Goal: Transaction & Acquisition: Purchase product/service

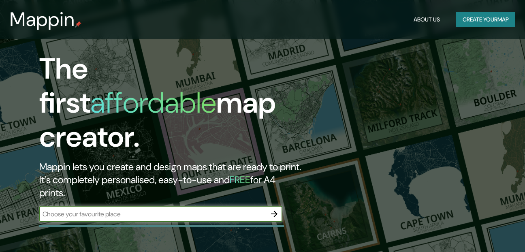
drag, startPoint x: 0, startPoint y: 0, endPoint x: 230, endPoint y: 113, distance: 255.7
click at [230, 209] on input "text" at bounding box center [152, 213] width 227 height 9
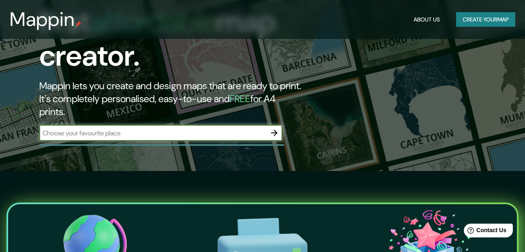
type input "valledupar"
click at [274, 128] on icon "button" at bounding box center [274, 133] width 10 height 10
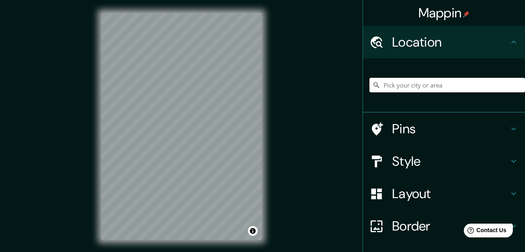
click at [395, 85] on input "Pick your city or area" at bounding box center [447, 85] width 156 height 15
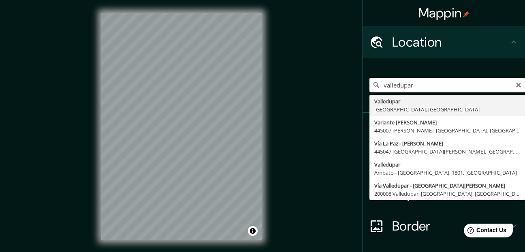
type input "Valledupar, [GEOGRAPHIC_DATA], [GEOGRAPHIC_DATA]"
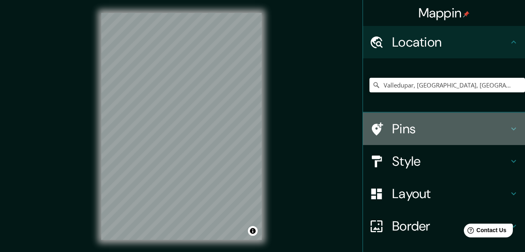
click at [411, 133] on h4 "Pins" at bounding box center [450, 129] width 117 height 16
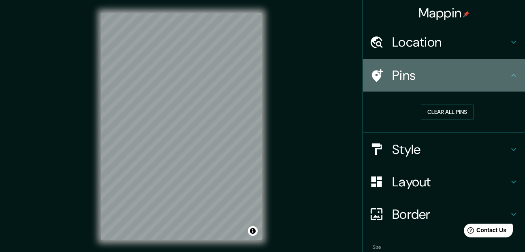
click at [447, 80] on h4 "Pins" at bounding box center [450, 75] width 117 height 16
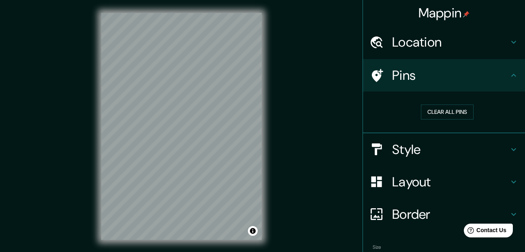
click at [458, 52] on div "Location" at bounding box center [444, 42] width 162 height 32
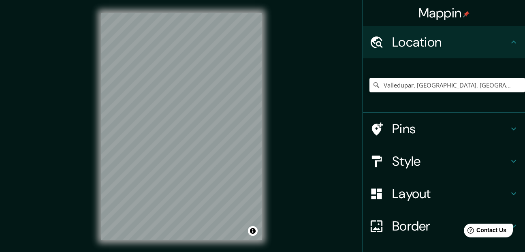
click at [447, 153] on h4 "Style" at bounding box center [450, 161] width 117 height 16
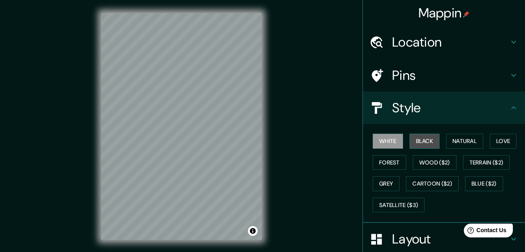
click at [427, 142] on button "Black" at bounding box center [424, 141] width 30 height 15
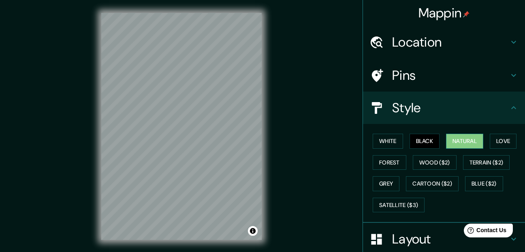
click at [454, 143] on button "Natural" at bounding box center [464, 141] width 37 height 15
click at [494, 140] on button "Love" at bounding box center [503, 141] width 27 height 15
click at [457, 141] on button "Natural" at bounding box center [464, 141] width 37 height 15
click at [477, 160] on button "Terrain ($2)" at bounding box center [486, 162] width 47 height 15
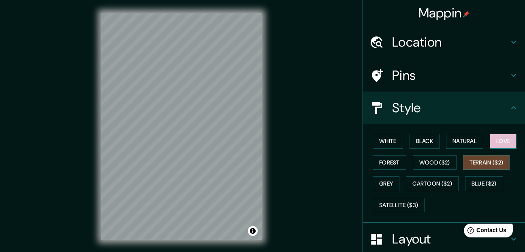
click at [496, 141] on button "Love" at bounding box center [503, 141] width 27 height 15
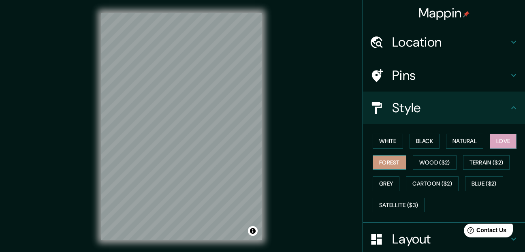
click at [373, 161] on button "Forest" at bounding box center [390, 162] width 34 height 15
click at [384, 177] on button "Grey" at bounding box center [386, 183] width 27 height 15
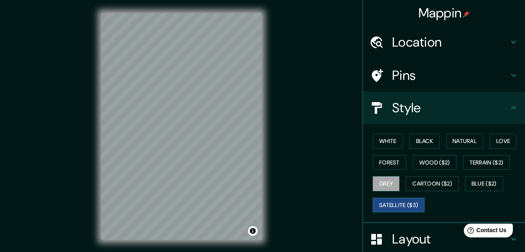
click at [409, 200] on button "Satellite ($3)" at bounding box center [399, 205] width 52 height 15
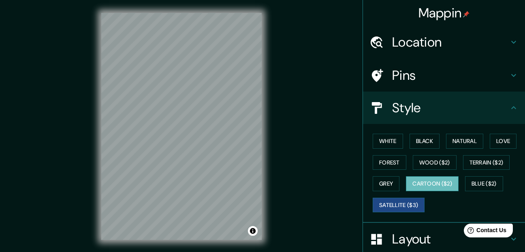
click at [422, 188] on button "Cartoon ($2)" at bounding box center [432, 183] width 53 height 15
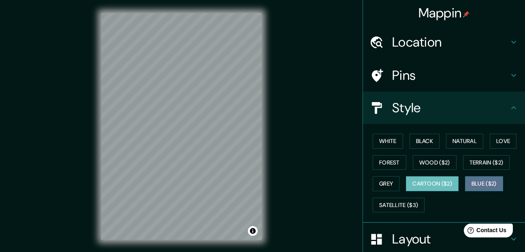
click at [486, 186] on button "Blue ($2)" at bounding box center [484, 183] width 38 height 15
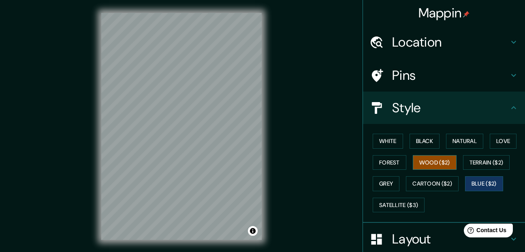
click at [449, 168] on button "Wood ($2)" at bounding box center [435, 162] width 44 height 15
click at [473, 163] on button "Terrain ($2)" at bounding box center [486, 162] width 47 height 15
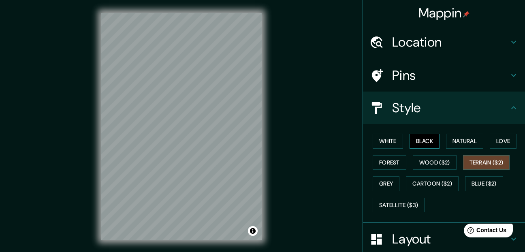
click at [428, 143] on button "Black" at bounding box center [424, 141] width 30 height 15
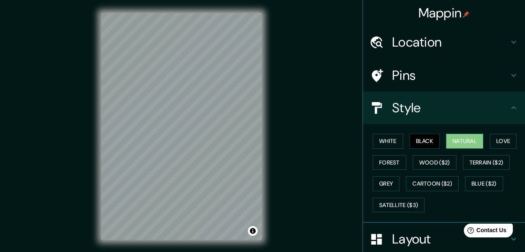
click at [458, 143] on button "Natural" at bounding box center [464, 141] width 37 height 15
click at [490, 136] on button "Love" at bounding box center [503, 141] width 27 height 15
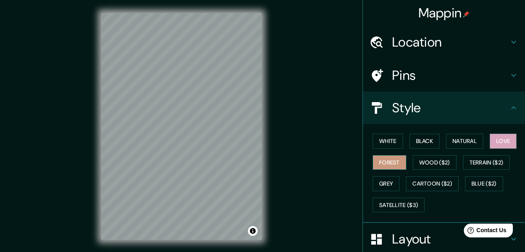
click at [394, 164] on button "Forest" at bounding box center [390, 162] width 34 height 15
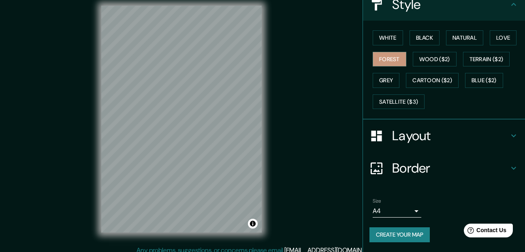
scroll to position [14, 0]
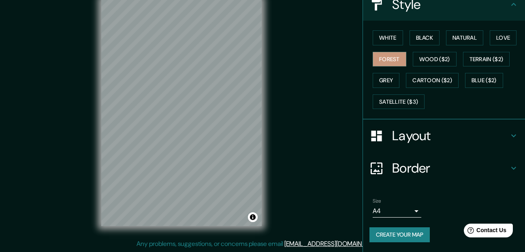
click at [396, 211] on body "Mappin Location Valledupar, Cesar, Colombia Pins Style White Black Natural Love…" at bounding box center [262, 112] width 525 height 252
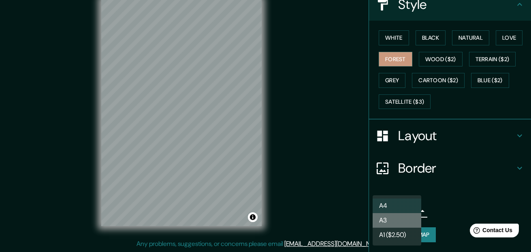
click at [395, 217] on li "A3" at bounding box center [397, 220] width 49 height 15
type input "a4"
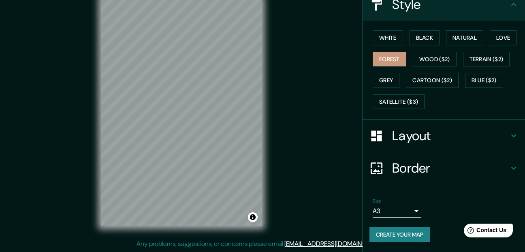
click at [402, 231] on button "Create your map" at bounding box center [399, 234] width 60 height 15
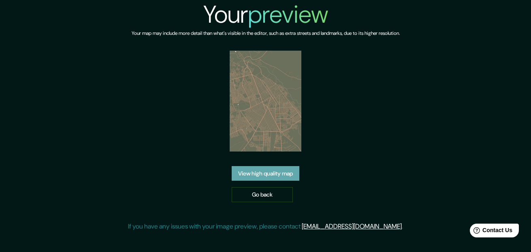
click at [280, 177] on link "View high quality map" at bounding box center [266, 173] width 68 height 15
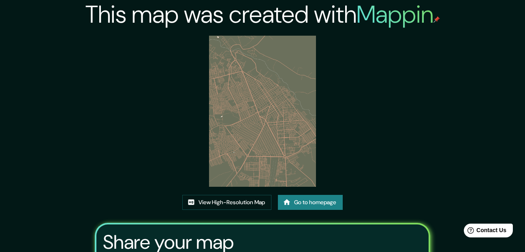
click at [332, 60] on div "This map was created with Mappin View High-Resolution Map Go to homepage Share …" at bounding box center [262, 172] width 354 height 344
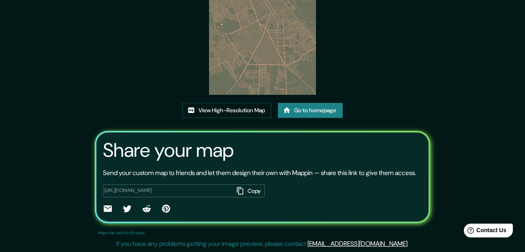
scroll to position [102, 0]
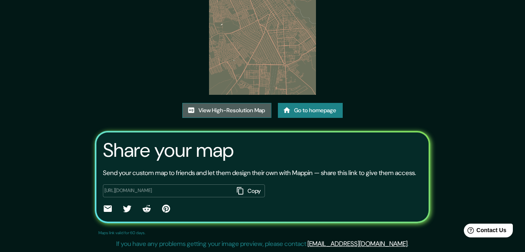
click at [241, 103] on link "View High-Resolution Map" at bounding box center [226, 110] width 89 height 15
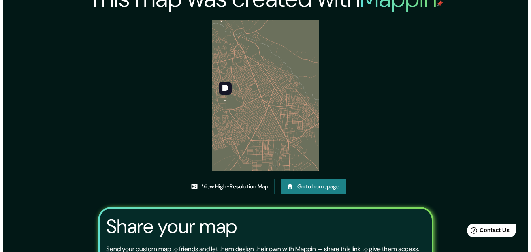
scroll to position [0, 0]
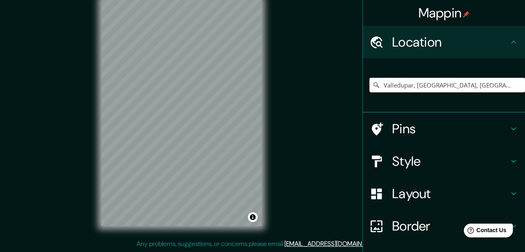
click at [377, 89] on input "Valledupar, [GEOGRAPHIC_DATA], [GEOGRAPHIC_DATA]" at bounding box center [447, 85] width 156 height 15
click at [467, 83] on input "Valledupar, [GEOGRAPHIC_DATA], [GEOGRAPHIC_DATA]" at bounding box center [447, 85] width 156 height 15
drag, startPoint x: 465, startPoint y: 81, endPoint x: 371, endPoint y: 83, distance: 94.0
click at [371, 83] on div "Valledupar, [GEOGRAPHIC_DATA], [GEOGRAPHIC_DATA]" at bounding box center [447, 85] width 156 height 15
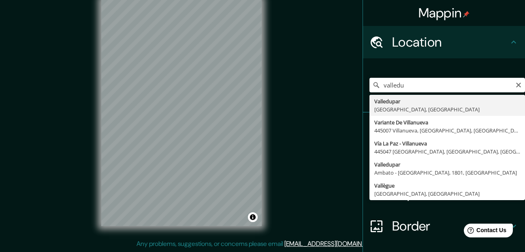
type input "Valledupar, [GEOGRAPHIC_DATA], [GEOGRAPHIC_DATA]"
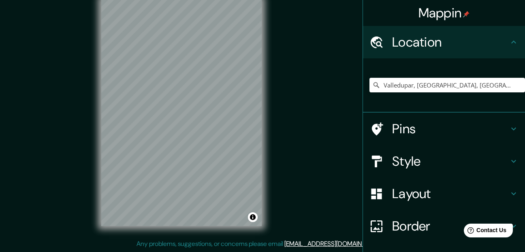
click at [459, 160] on h4 "Style" at bounding box center [450, 161] width 117 height 16
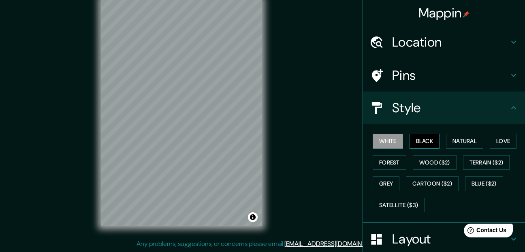
click at [434, 145] on button "Black" at bounding box center [424, 141] width 30 height 15
click at [456, 141] on button "Natural" at bounding box center [464, 141] width 37 height 15
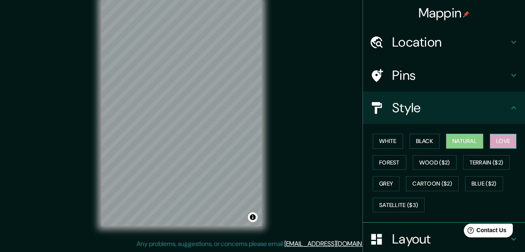
click at [498, 139] on button "Love" at bounding box center [503, 141] width 27 height 15
click at [386, 161] on button "Forest" at bounding box center [390, 162] width 34 height 15
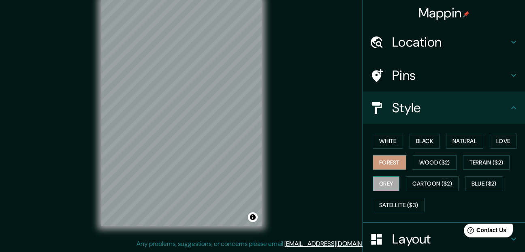
click at [385, 179] on button "Grey" at bounding box center [386, 183] width 27 height 15
click at [467, 145] on button "Natural" at bounding box center [464, 141] width 37 height 15
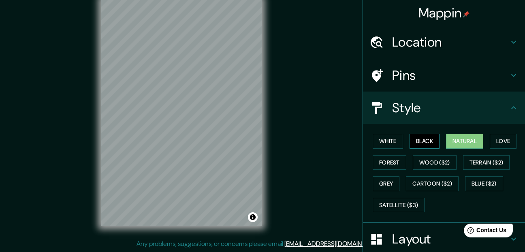
click at [409, 138] on button "Black" at bounding box center [424, 141] width 30 height 15
click at [498, 139] on button "Love" at bounding box center [503, 141] width 27 height 15
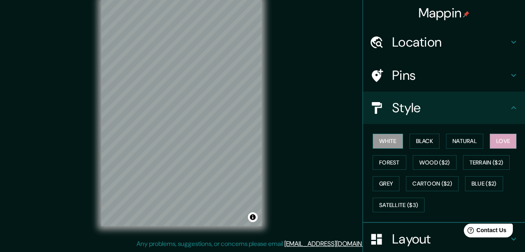
click at [387, 140] on button "White" at bounding box center [388, 141] width 30 height 15
click at [387, 163] on button "Forest" at bounding box center [390, 162] width 34 height 15
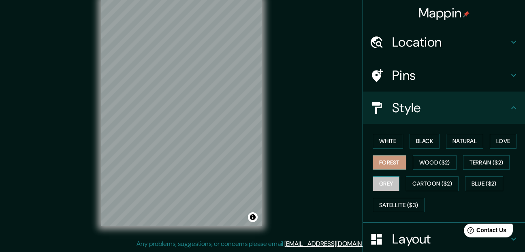
click at [386, 187] on button "Grey" at bounding box center [386, 183] width 27 height 15
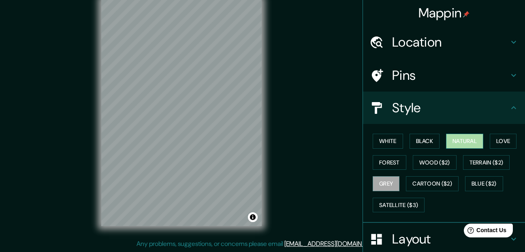
click at [470, 137] on button "Natural" at bounding box center [464, 141] width 37 height 15
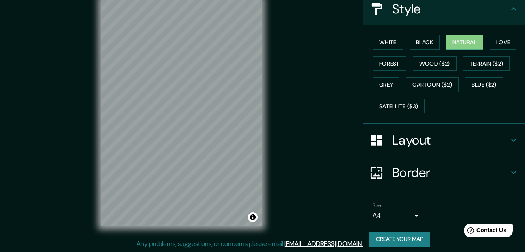
scroll to position [103, 0]
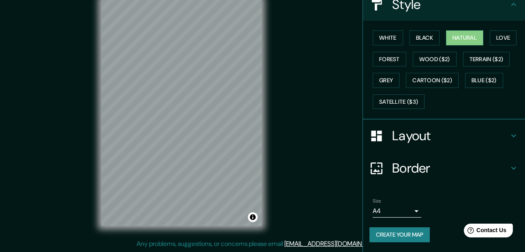
click at [426, 130] on h4 "Layout" at bounding box center [450, 136] width 117 height 16
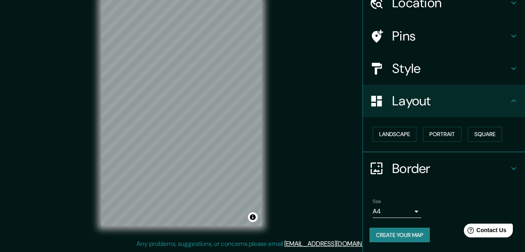
scroll to position [39, 0]
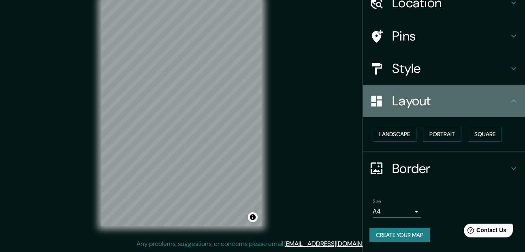
click at [407, 107] on h4 "Layout" at bounding box center [450, 101] width 117 height 16
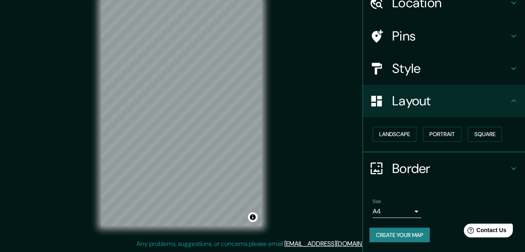
click at [404, 165] on h4 "Border" at bounding box center [450, 168] width 117 height 16
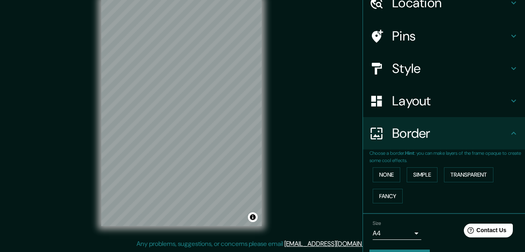
click at [410, 144] on div "Border" at bounding box center [444, 133] width 162 height 32
click at [384, 178] on button "None" at bounding box center [387, 174] width 28 height 15
click at [384, 174] on button "None" at bounding box center [387, 174] width 28 height 15
click at [416, 174] on button "Simple" at bounding box center [422, 174] width 31 height 15
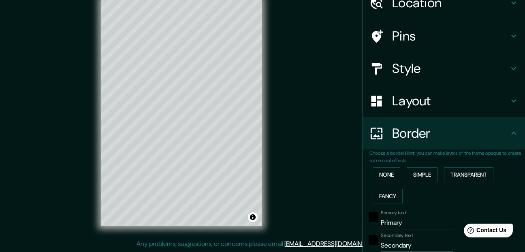
drag, startPoint x: 463, startPoint y: 173, endPoint x: 438, endPoint y: 173, distance: 25.1
click at [461, 173] on button "Transparent" at bounding box center [468, 174] width 49 height 15
click at [388, 188] on div "None Simple Transparent Fancy" at bounding box center [447, 185] width 156 height 43
click at [384, 196] on button "Fancy" at bounding box center [388, 196] width 30 height 15
click at [378, 173] on button "None" at bounding box center [387, 174] width 28 height 15
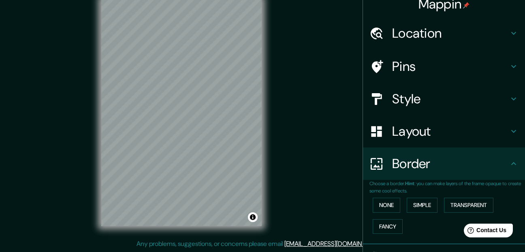
scroll to position [0, 0]
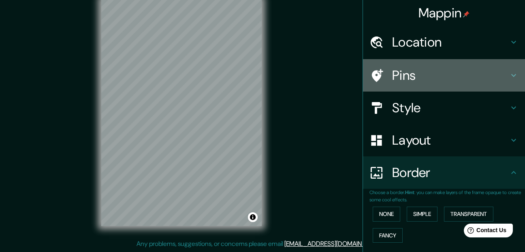
click at [432, 82] on h4 "Pins" at bounding box center [450, 75] width 117 height 16
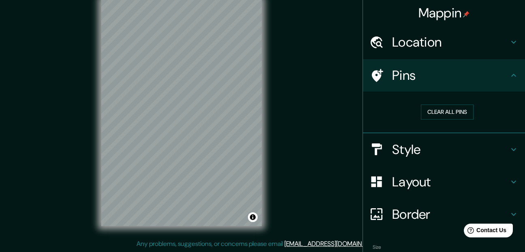
click at [418, 144] on h4 "Style" at bounding box center [450, 149] width 117 height 16
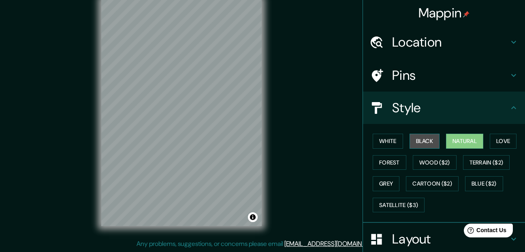
click at [425, 144] on button "Black" at bounding box center [424, 141] width 30 height 15
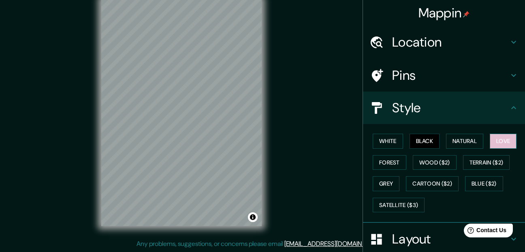
click at [501, 144] on button "Love" at bounding box center [503, 141] width 27 height 15
click at [390, 165] on button "Forest" at bounding box center [390, 162] width 34 height 15
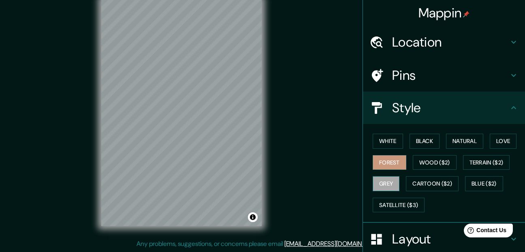
click at [378, 181] on button "Grey" at bounding box center [386, 183] width 27 height 15
click at [495, 140] on button "Love" at bounding box center [503, 141] width 27 height 15
